Goal: Task Accomplishment & Management: Manage account settings

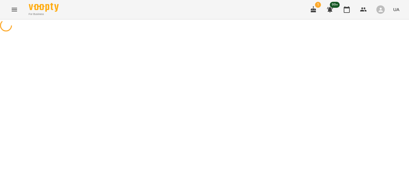
click at [127, 33] on div at bounding box center [204, 25] width 409 height 13
click at [239, 91] on div at bounding box center [260, 92] width 99 height 6
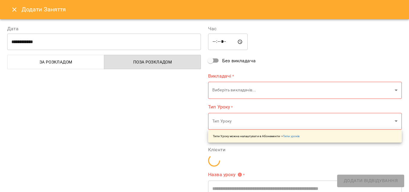
type input "**********"
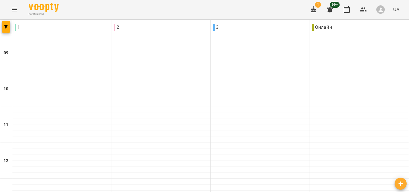
scroll to position [314, 0]
click at [16, 11] on icon "Menu" at bounding box center [14, 10] width 5 height 4
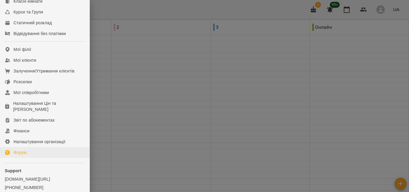
scroll to position [117, 0]
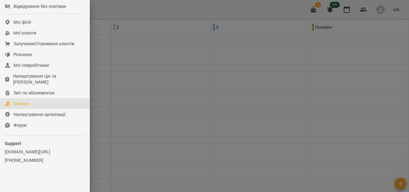
click at [19, 104] on div "Фінанси" at bounding box center [21, 104] width 16 height 6
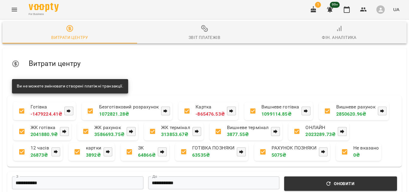
click at [201, 31] on icon "button" at bounding box center [204, 28] width 7 height 7
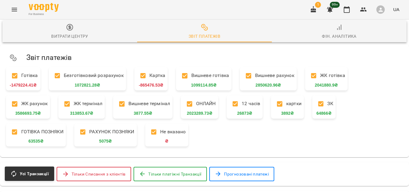
scroll to position [120, 0]
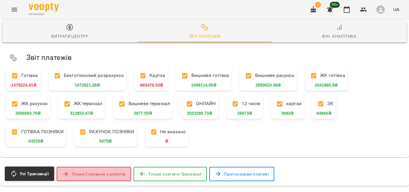
click at [87, 170] on span "Тільки Списання з клієнтів" at bounding box center [99, 173] width 54 height 7
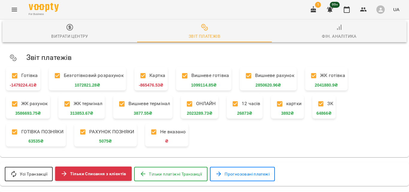
scroll to position [0, 0]
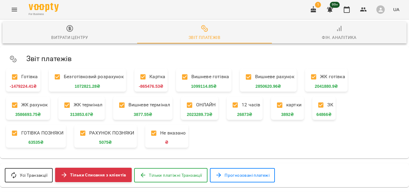
click at [15, 11] on icon "Menu" at bounding box center [14, 10] width 5 height 4
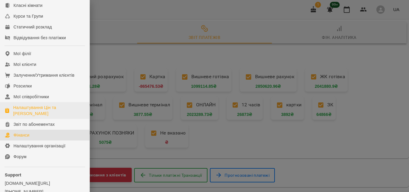
scroll to position [90, 0]
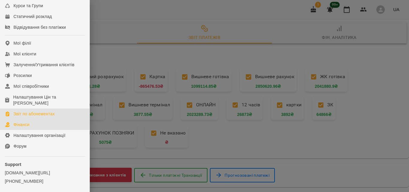
click at [40, 117] on div "Звіт по абонементах" at bounding box center [33, 114] width 41 height 6
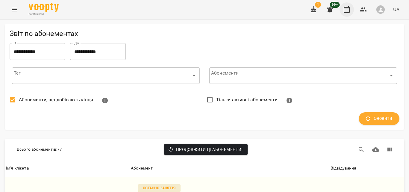
click at [348, 12] on icon "button" at bounding box center [346, 9] width 7 height 7
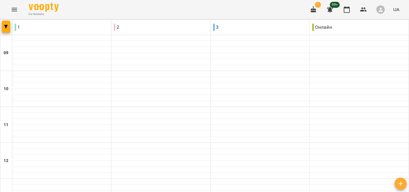
type input "**********"
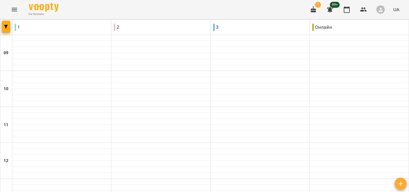
scroll to position [270, 0]
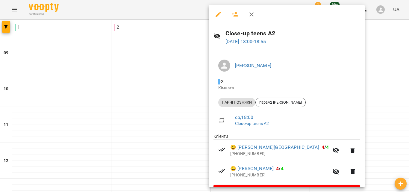
click at [172, 87] on div at bounding box center [204, 96] width 409 height 192
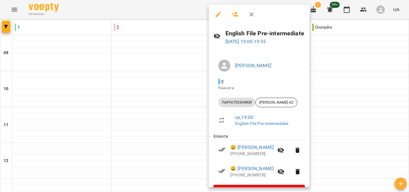
scroll to position [16, 0]
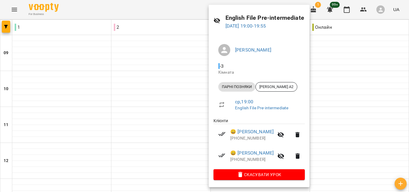
click at [169, 93] on div at bounding box center [204, 96] width 409 height 192
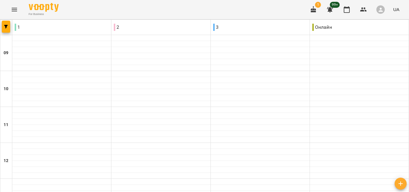
type input "**********"
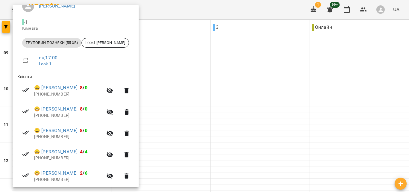
scroll to position [60, 0]
click at [69, 112] on link "😀 Анатазевич Даша" at bounding box center [55, 108] width 43 height 7
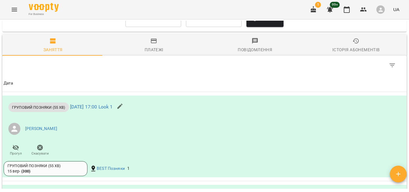
scroll to position [449, 0]
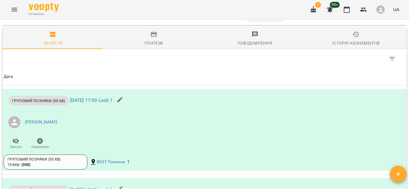
click at [150, 38] on icon "button" at bounding box center [153, 34] width 7 height 7
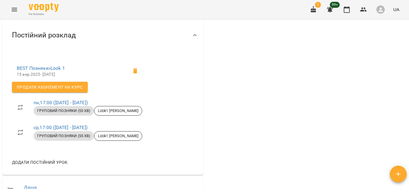
scroll to position [180, 0]
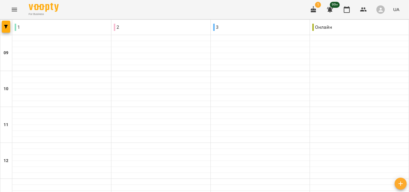
scroll to position [299, 0]
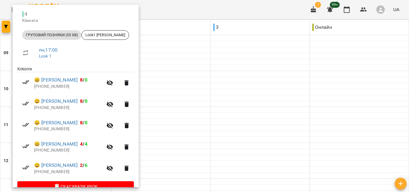
scroll to position [80, 0]
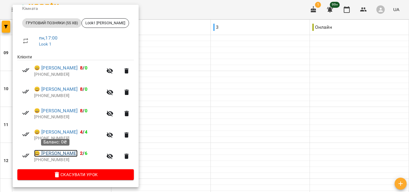
click at [73, 151] on link "😀 Мирчук Поліна" at bounding box center [55, 153] width 43 height 7
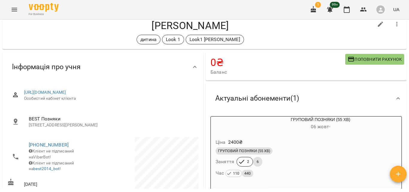
scroll to position [30, 0]
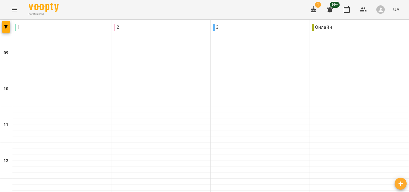
scroll to position [270, 0]
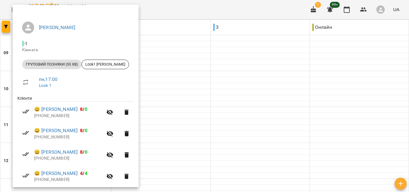
scroll to position [80, 0]
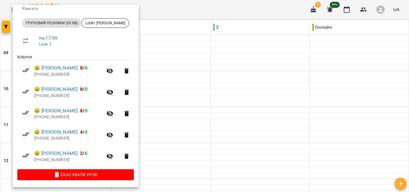
click at [173, 100] on div at bounding box center [204, 96] width 409 height 192
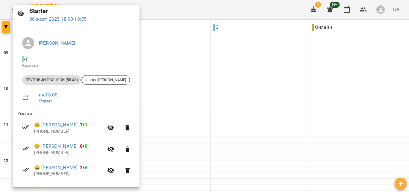
scroll to position [60, 0]
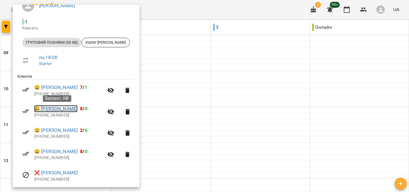
click at [66, 109] on link "😀 Нікітенко Аріана" at bounding box center [55, 108] width 43 height 7
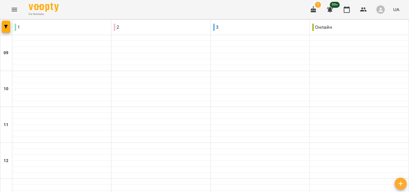
scroll to position [299, 0]
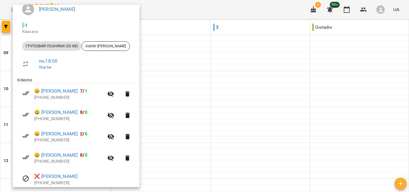
scroll to position [60, 0]
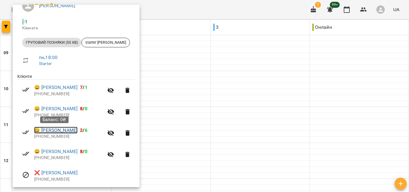
click at [48, 130] on link "😀 Палій Максим" at bounding box center [55, 130] width 43 height 7
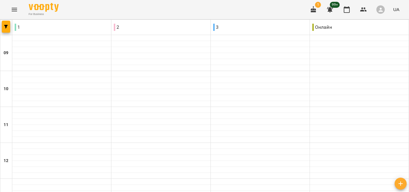
scroll to position [299, 0]
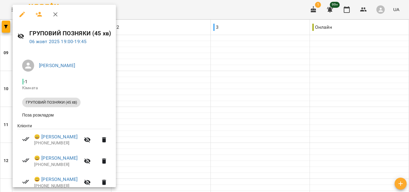
click at [160, 94] on div at bounding box center [204, 96] width 409 height 192
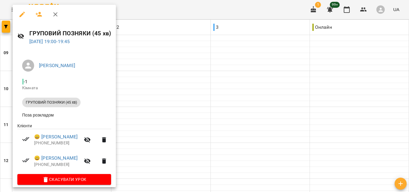
click at [160, 105] on div at bounding box center [204, 96] width 409 height 192
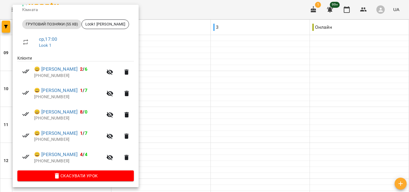
scroll to position [80, 0]
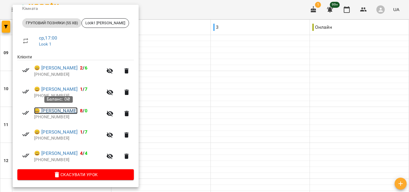
click at [56, 109] on link "😀 Анатазевич Даша" at bounding box center [55, 110] width 43 height 7
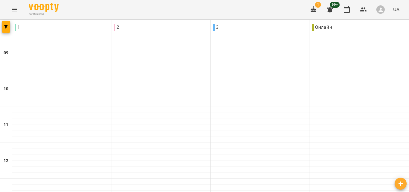
scroll to position [314, 0]
type input "**********"
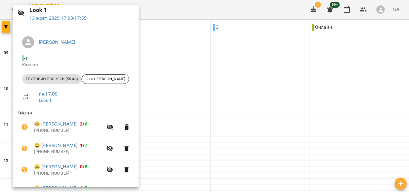
scroll to position [60, 0]
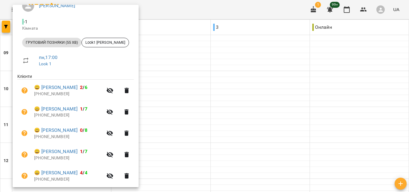
click at [193, 94] on div at bounding box center [204, 96] width 409 height 192
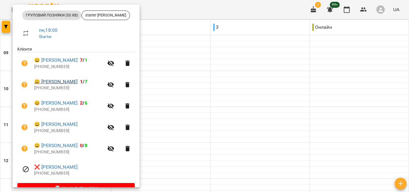
scroll to position [90, 0]
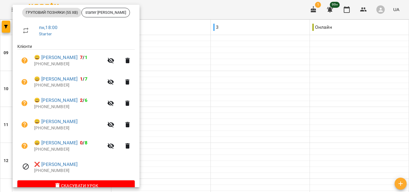
click at [246, 93] on div at bounding box center [204, 96] width 409 height 192
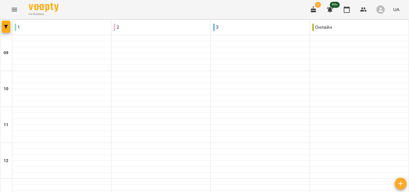
scroll to position [314, 0]
